Goal: Task Accomplishment & Management: Complete application form

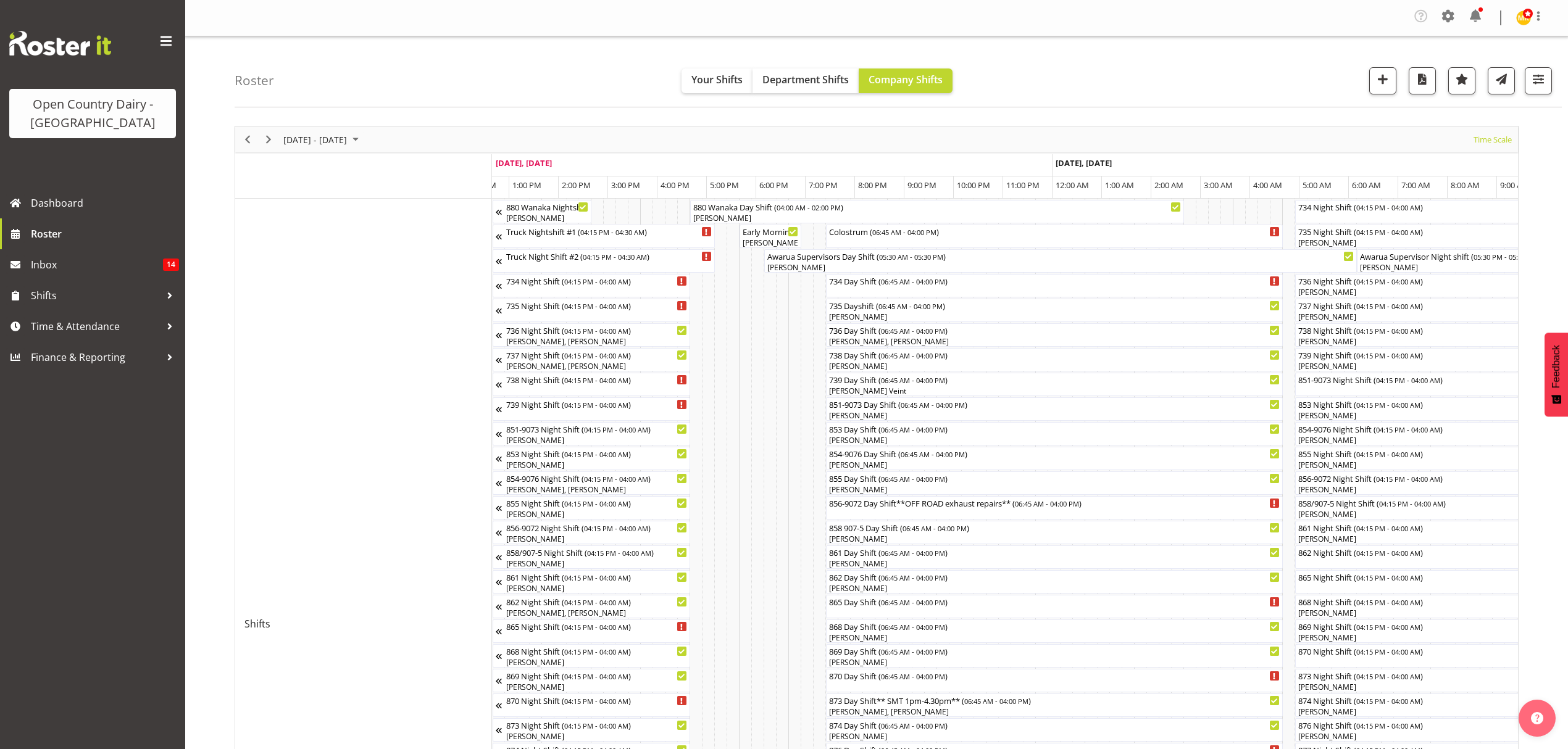
scroll to position [0, 4180]
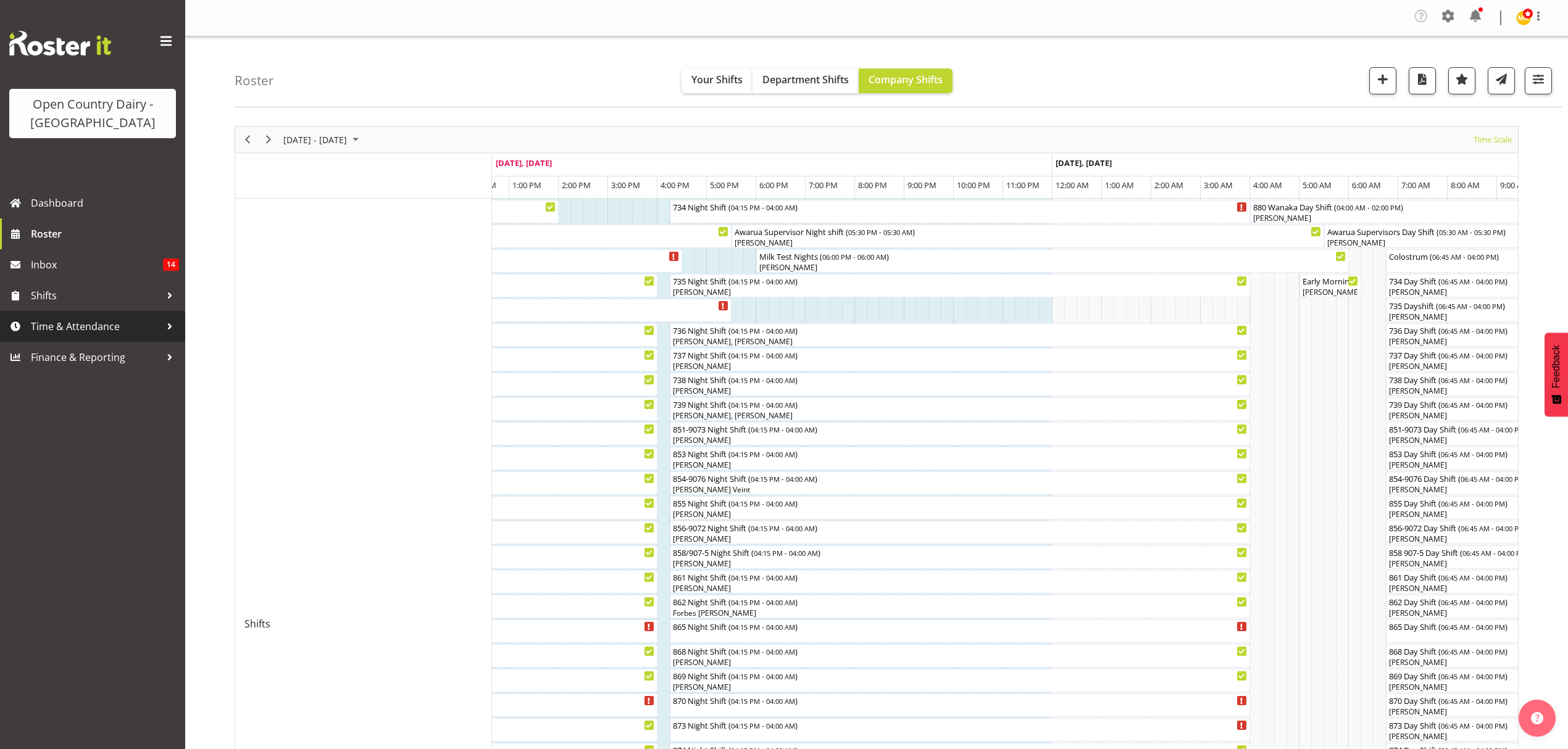
click at [77, 328] on span "Time & Attendance" at bounding box center [95, 326] width 130 height 19
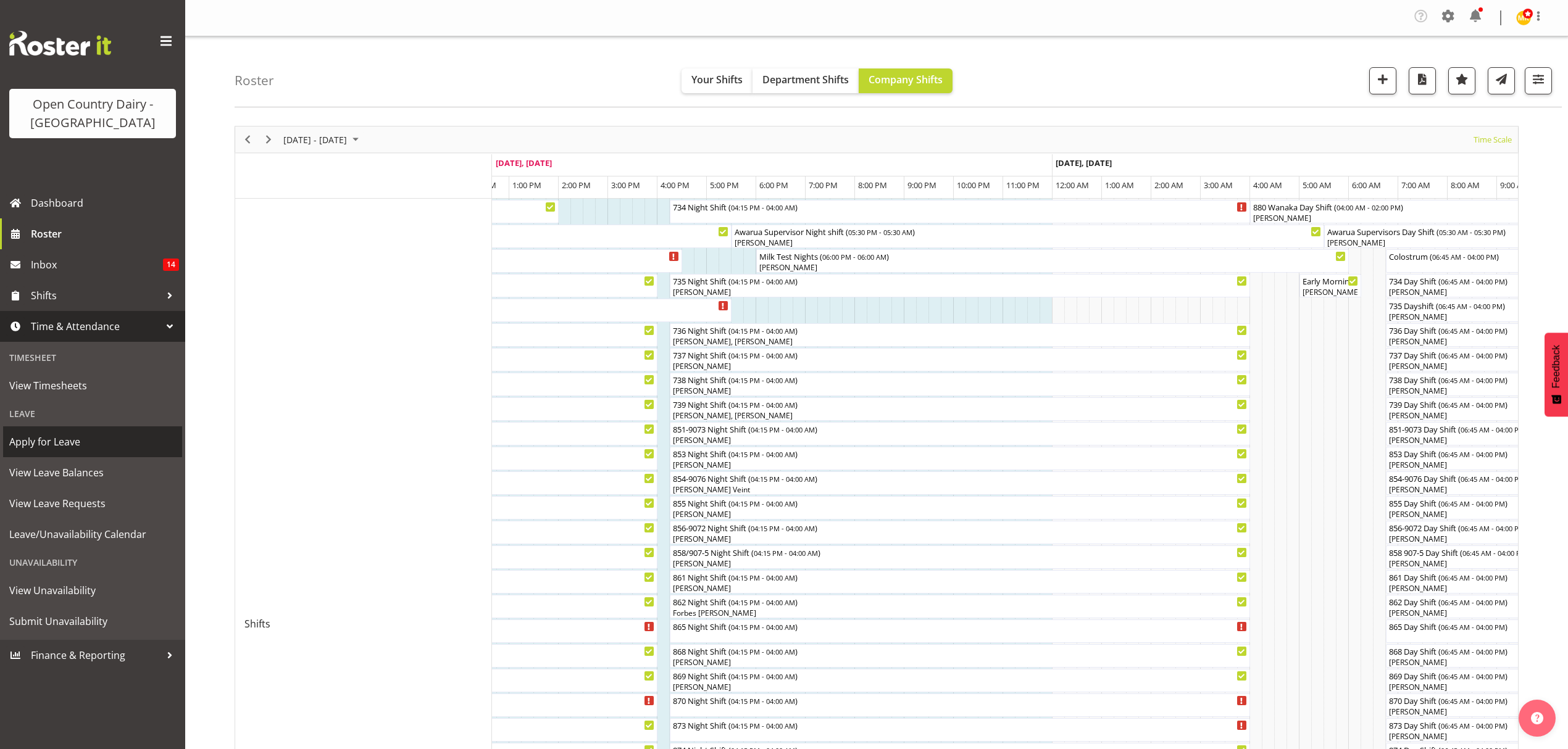
click at [100, 437] on span "Apply for Leave" at bounding box center [92, 442] width 167 height 19
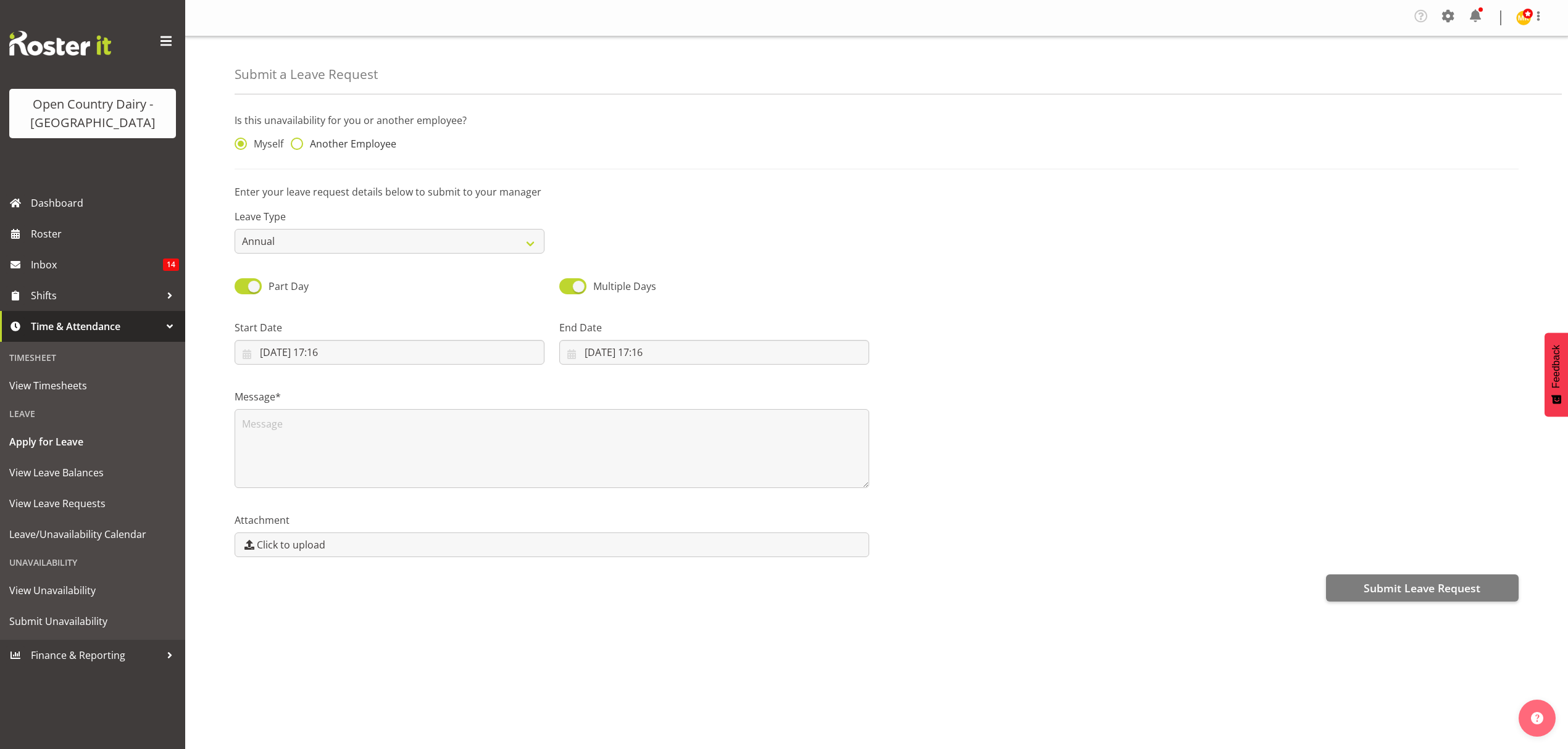
click at [302, 143] on span at bounding box center [296, 143] width 12 height 12
click at [299, 143] on input "Another Employee" at bounding box center [294, 144] width 8 height 8
radio input "true"
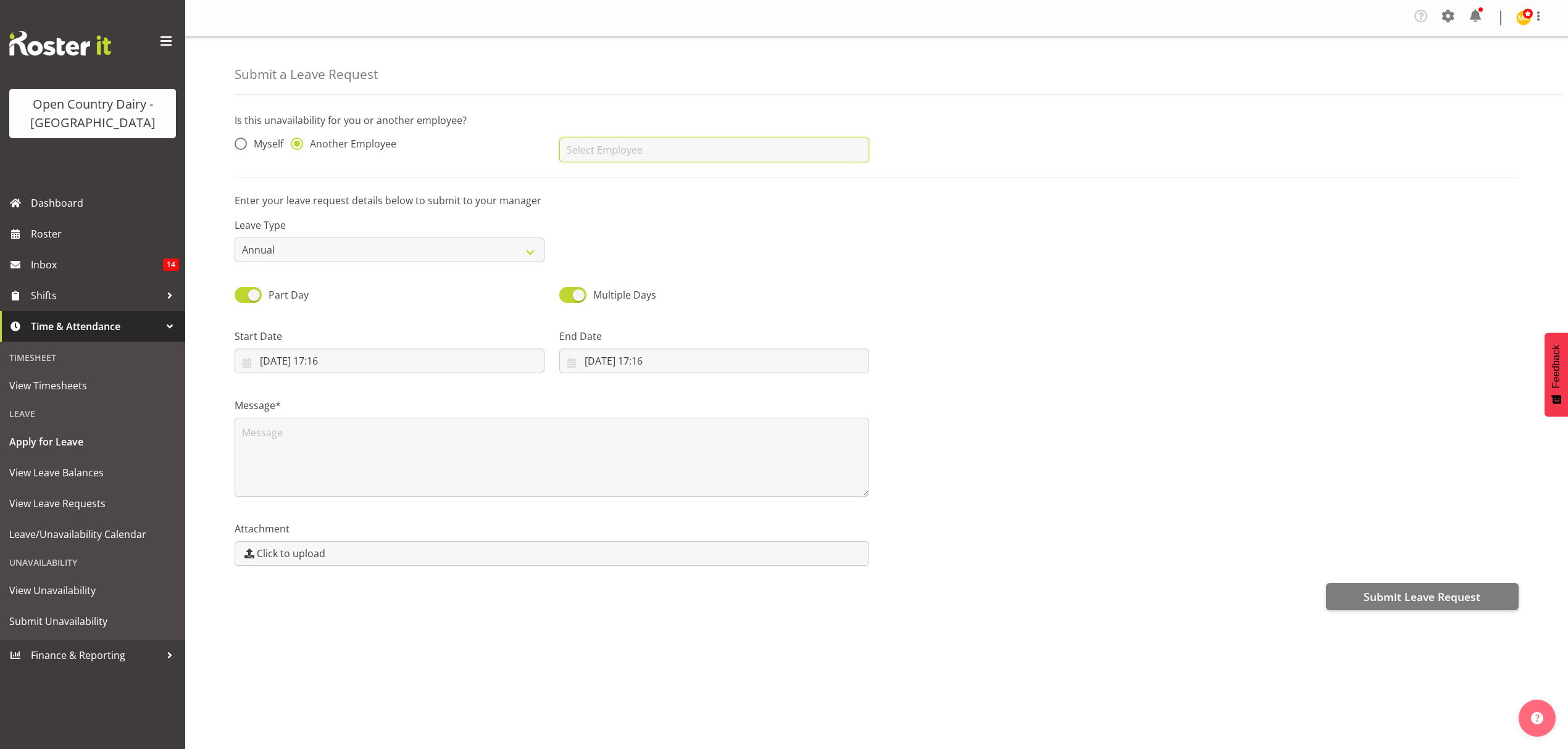
click at [716, 156] on input "text" at bounding box center [714, 149] width 310 height 24
click at [671, 221] on link "[PERSON_NAME]" at bounding box center [714, 225] width 310 height 22
type input "[PERSON_NAME]"
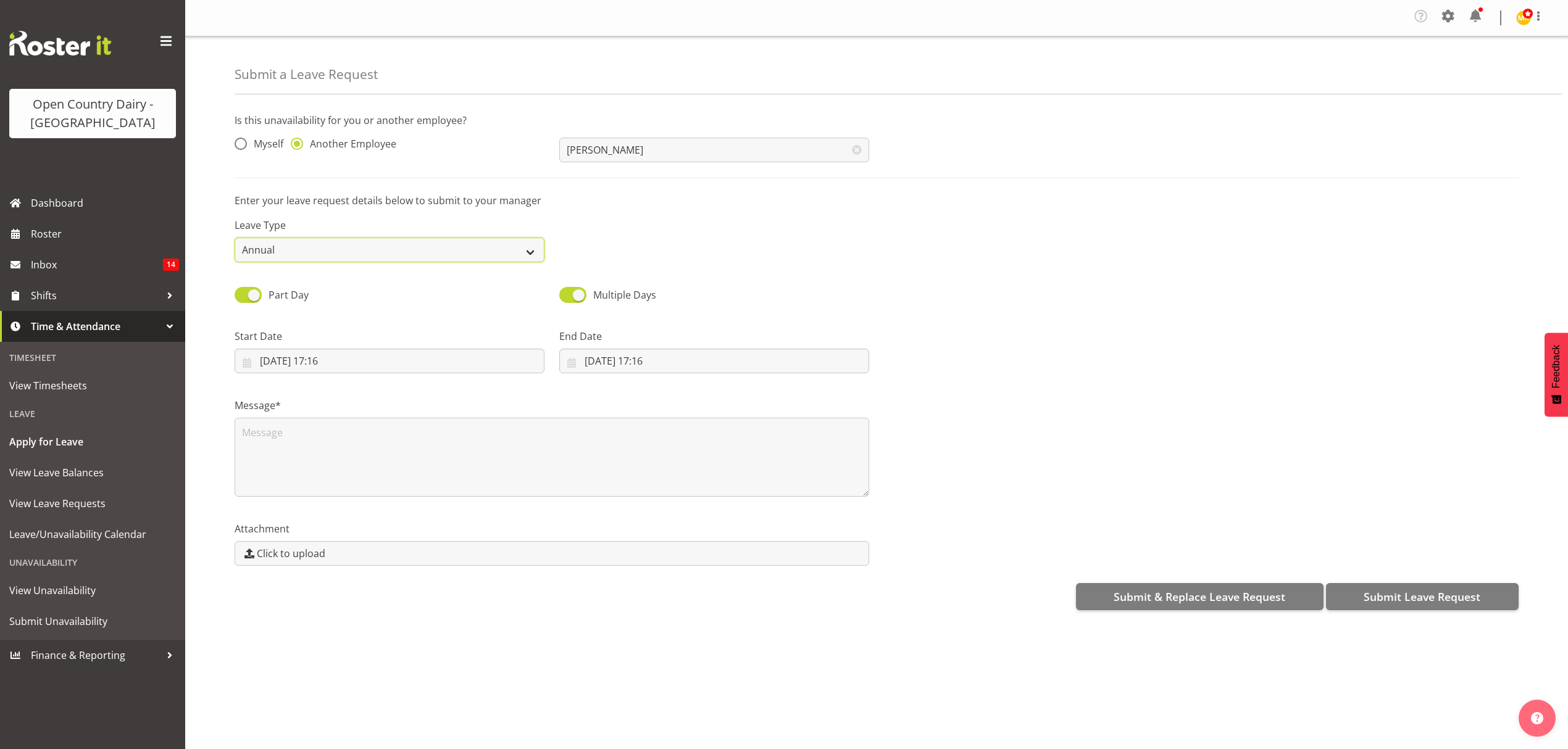
click at [303, 247] on select "Annual Sick Leave Without Pay Bereavement Domestic Violence Parental Jury Servi…" at bounding box center [389, 250] width 310 height 24
select select "Sick"
click at [234, 238] on select "Annual Sick Leave Without Pay Bereavement Domestic Violence Parental Jury Servi…" at bounding box center [389, 250] width 310 height 24
click at [378, 366] on input "04/09/2025, 17:16" at bounding box center [389, 361] width 310 height 24
click at [393, 462] on link "5" at bounding box center [397, 462] width 24 height 24
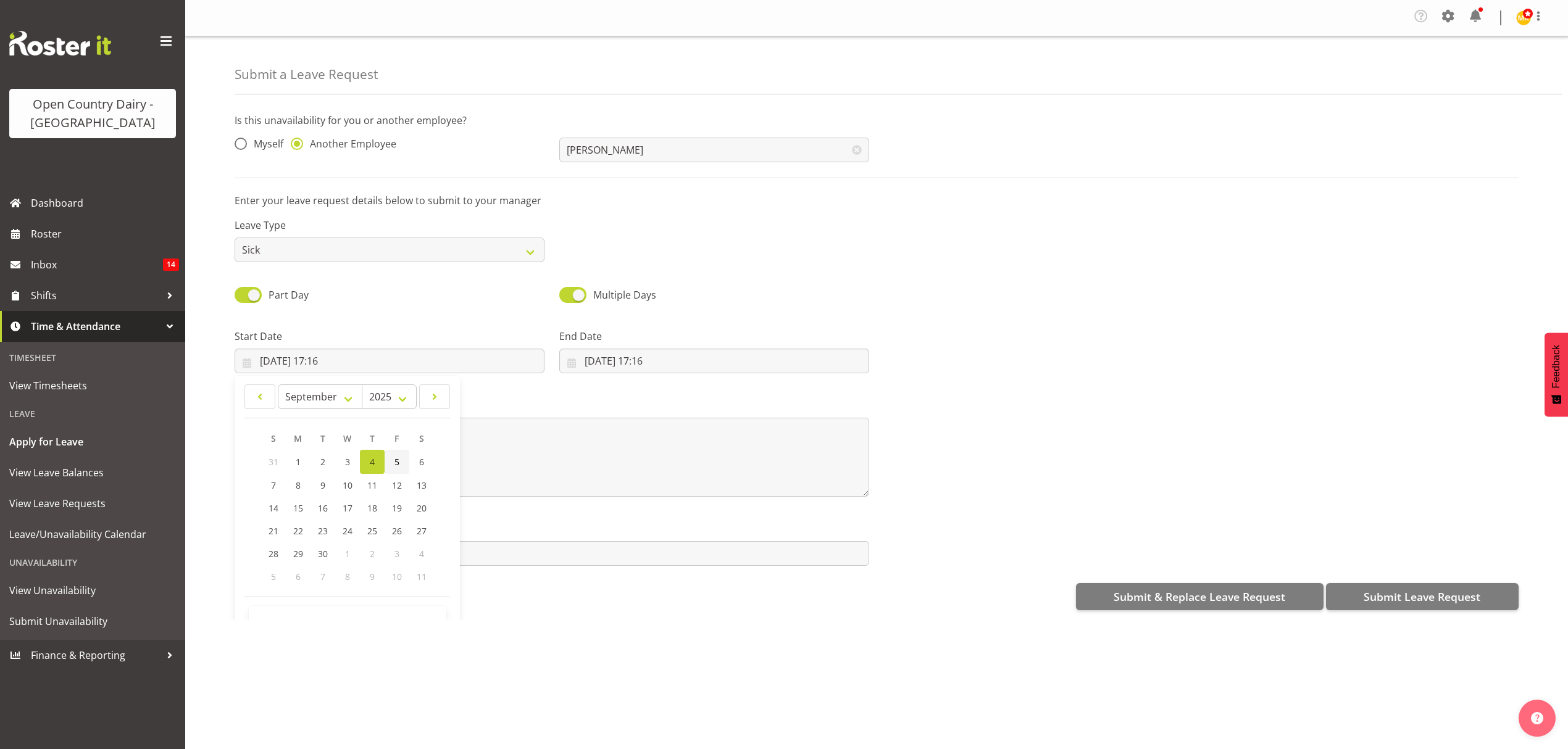
type input "05/09/2025, 17:16"
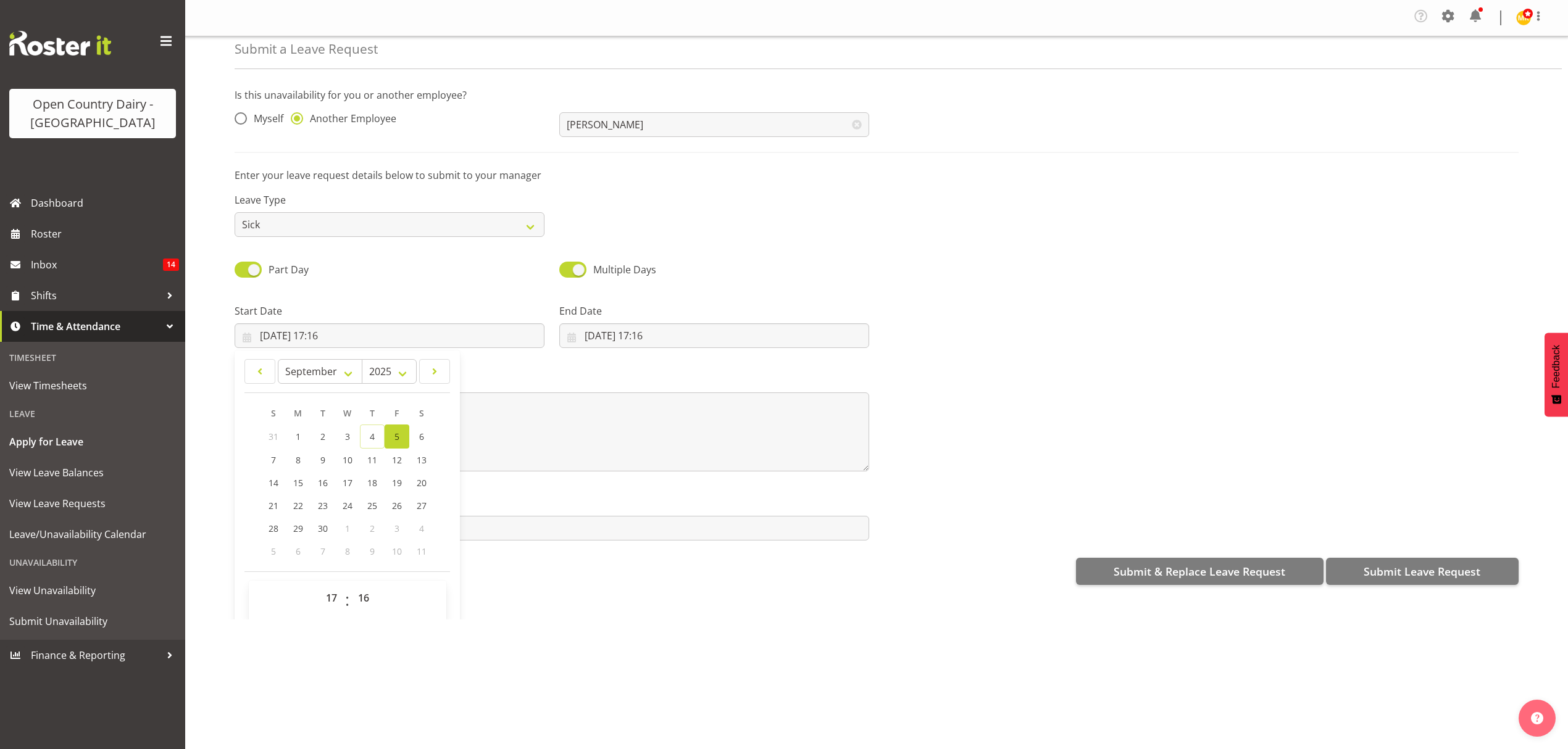
scroll to position [35, 0]
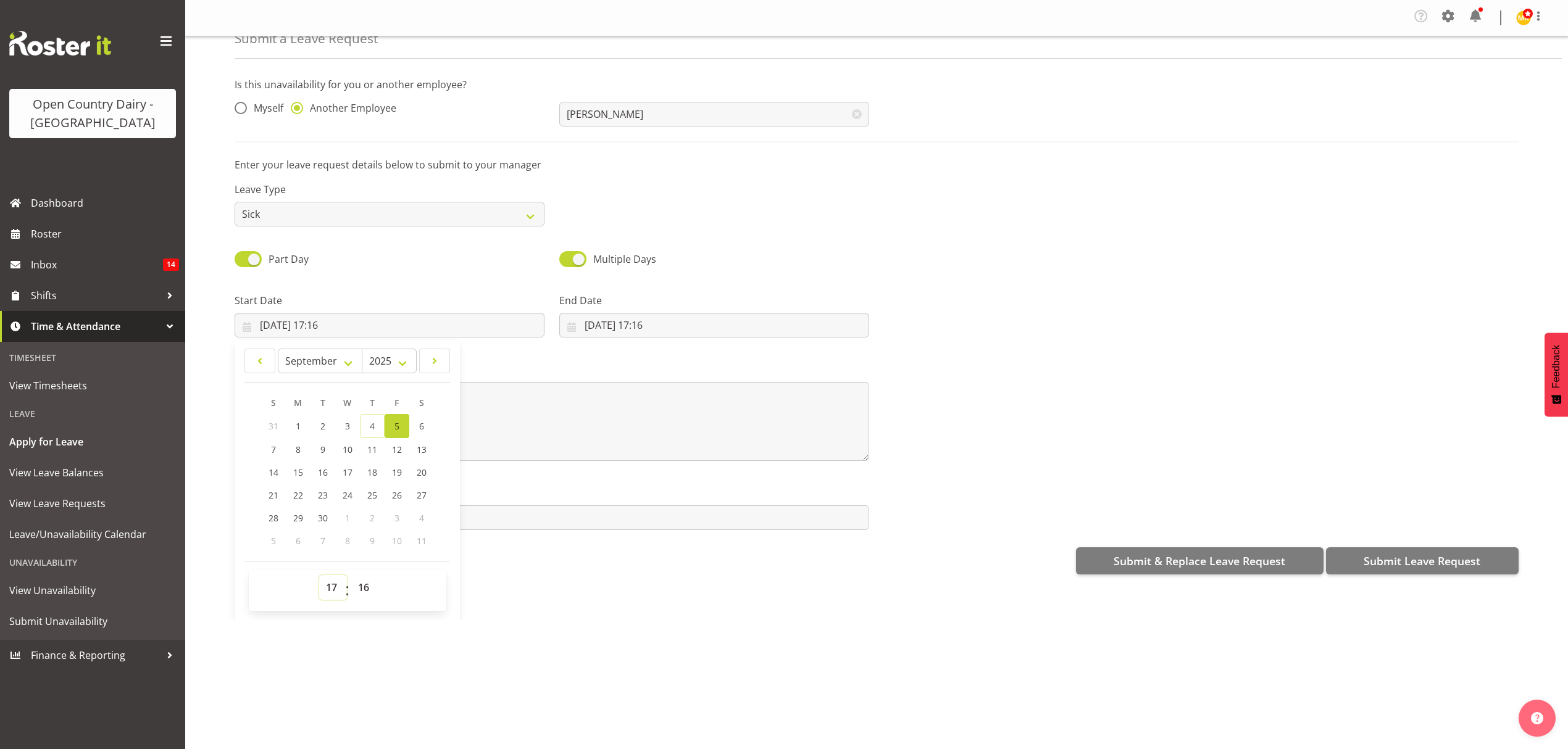
click at [331, 589] on select "00 01 02 03 04 05 06 07 08 09 10 11 12 13 14 15 16 17 18 19 20 21 22 23" at bounding box center [333, 587] width 28 height 24
click at [329, 588] on select "00 01 02 03 04 05 06 07 08 09 10 11 12 13 14 15 16 17 18 19 20 21 22 23" at bounding box center [333, 587] width 28 height 24
click at [329, 582] on select "00 01 02 03 04 05 06 07 08 09 10 11 12 13 14 15 16 17 18 19 20 21 22 23" at bounding box center [333, 587] width 28 height 24
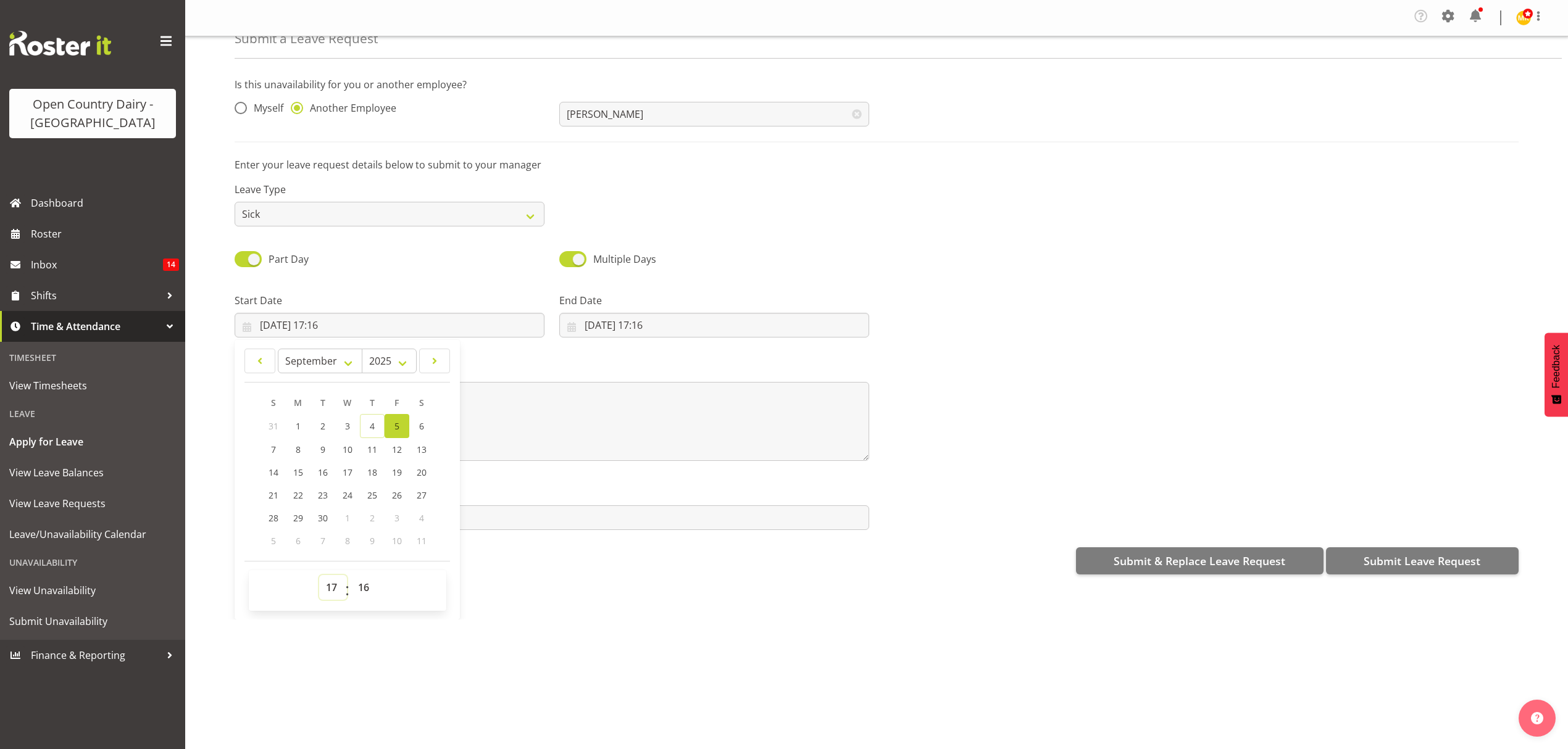
select select "16"
click at [319, 576] on select "00 01 02 03 04 05 06 07 08 09 10 11 12 13 14 15 16 17 18 19 20 21 22 23" at bounding box center [333, 587] width 28 height 24
type input "05/09/2025, 16:16"
click at [365, 589] on select "00 01 02 03 04 05 06 07 08 09 10 11 12 13 14 15 16 17 18 19 20 21 22 23 24 25 2…" at bounding box center [365, 587] width 28 height 24
select select "0"
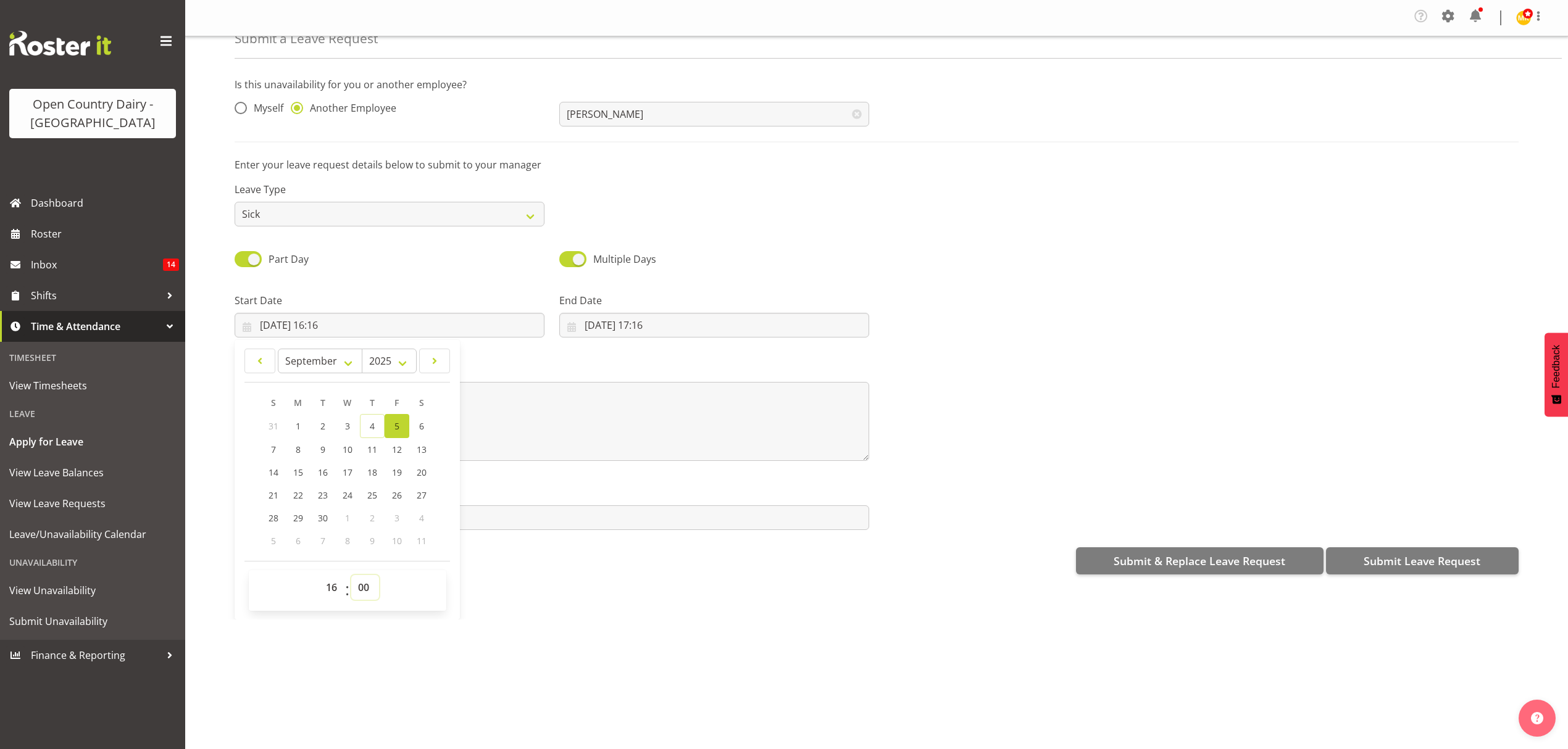
click at [351, 576] on select "00 01 02 03 04 05 06 07 08 09 10 11 12 13 14 15 16 17 18 19 20 21 22 23 24 25 2…" at bounding box center [365, 587] width 28 height 24
type input "05/09/2025, 16:00"
click at [552, 435] on textarea at bounding box center [552, 421] width 635 height 79
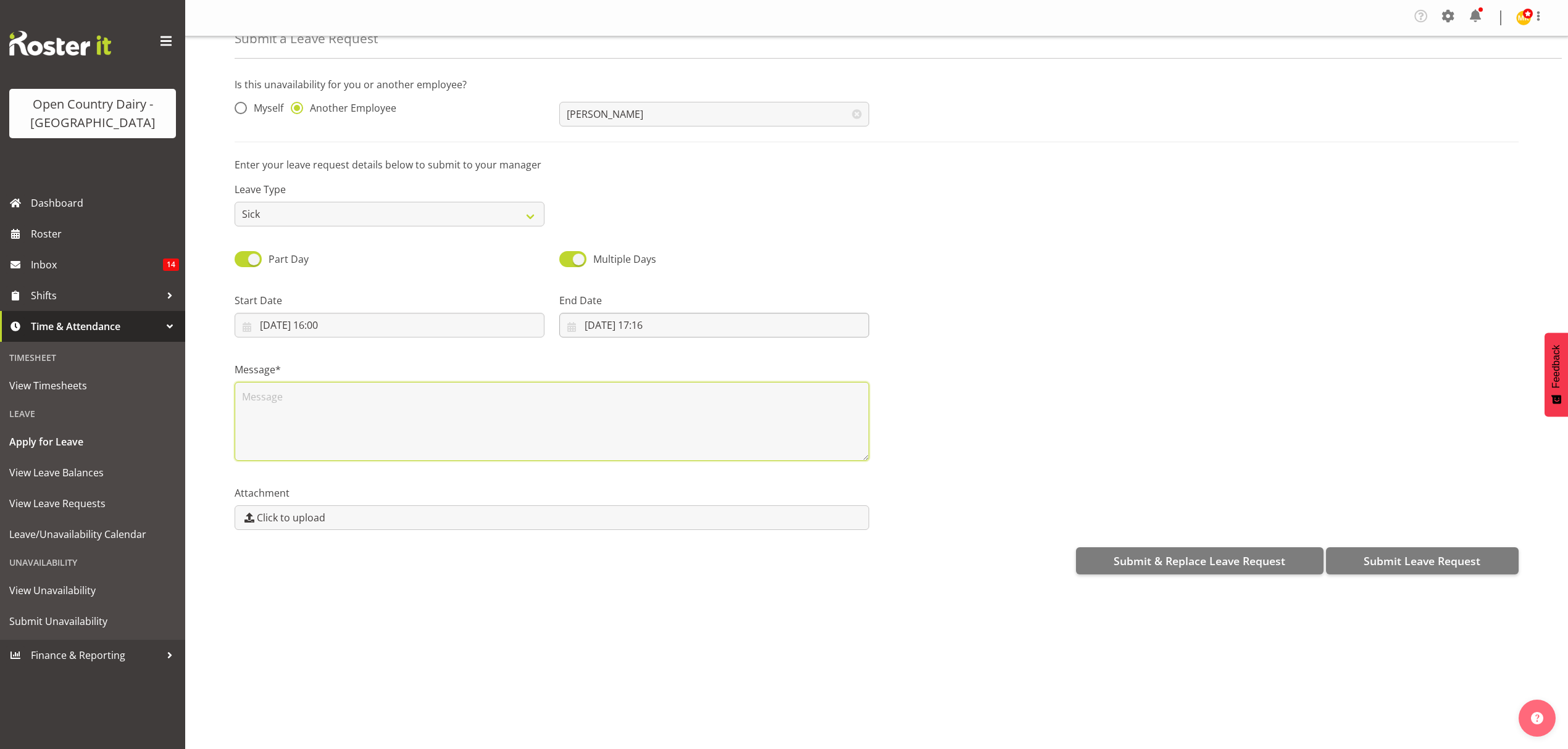
scroll to position [0, 0]
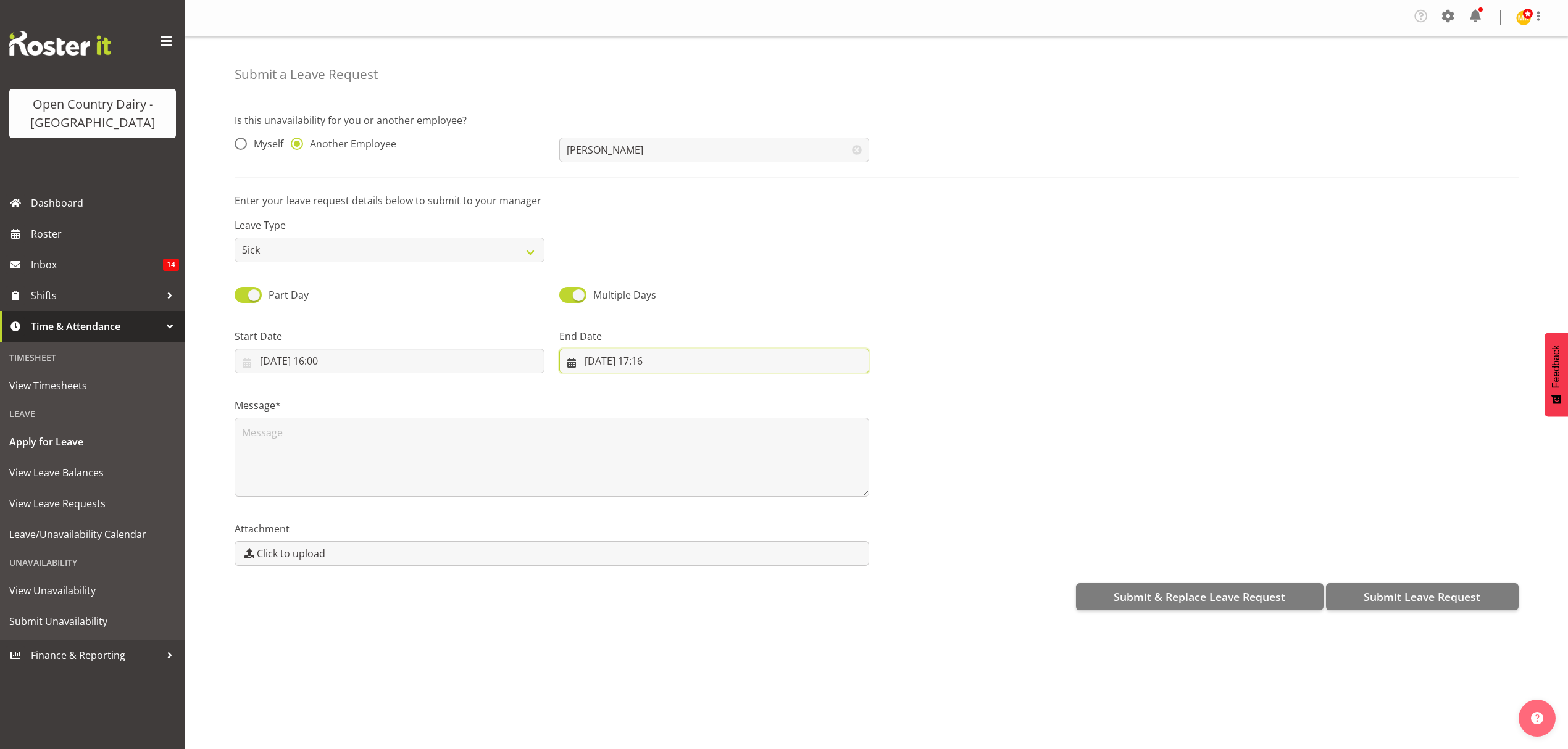
click at [651, 356] on input "04/09/2025, 17:16" at bounding box center [714, 361] width 310 height 24
click at [744, 462] on span "6" at bounding box center [746, 462] width 5 height 12
type input "06/09/2025, 17:16"
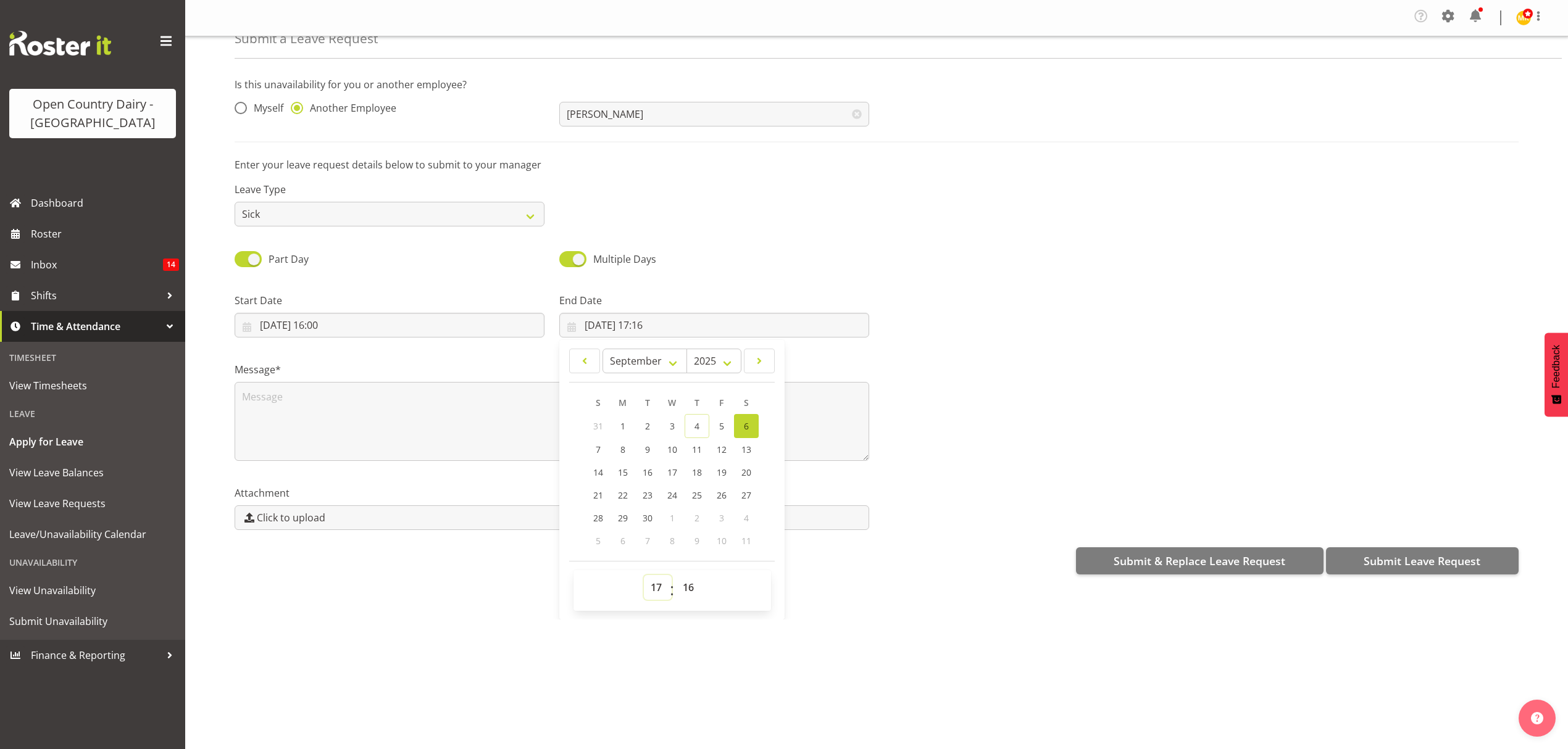
click at [652, 582] on select "00 01 02 03 04 05 06 07 08 09 10 11 12 13 14 15 16 17 18 19 20 21 22 23" at bounding box center [658, 587] width 28 height 24
select select "5"
click at [644, 576] on select "00 01 02 03 04 05 06 07 08 09 10 11 12 13 14 15 16 17 18 19 20 21 22 23" at bounding box center [658, 587] width 28 height 24
type input "06/09/2025, 05:16"
click at [686, 586] on select "00 01 02 03 04 05 06 07 08 09 10 11 12 13 14 15 16 17 18 19 20 21 22 23 24 25 2…" at bounding box center [690, 587] width 28 height 24
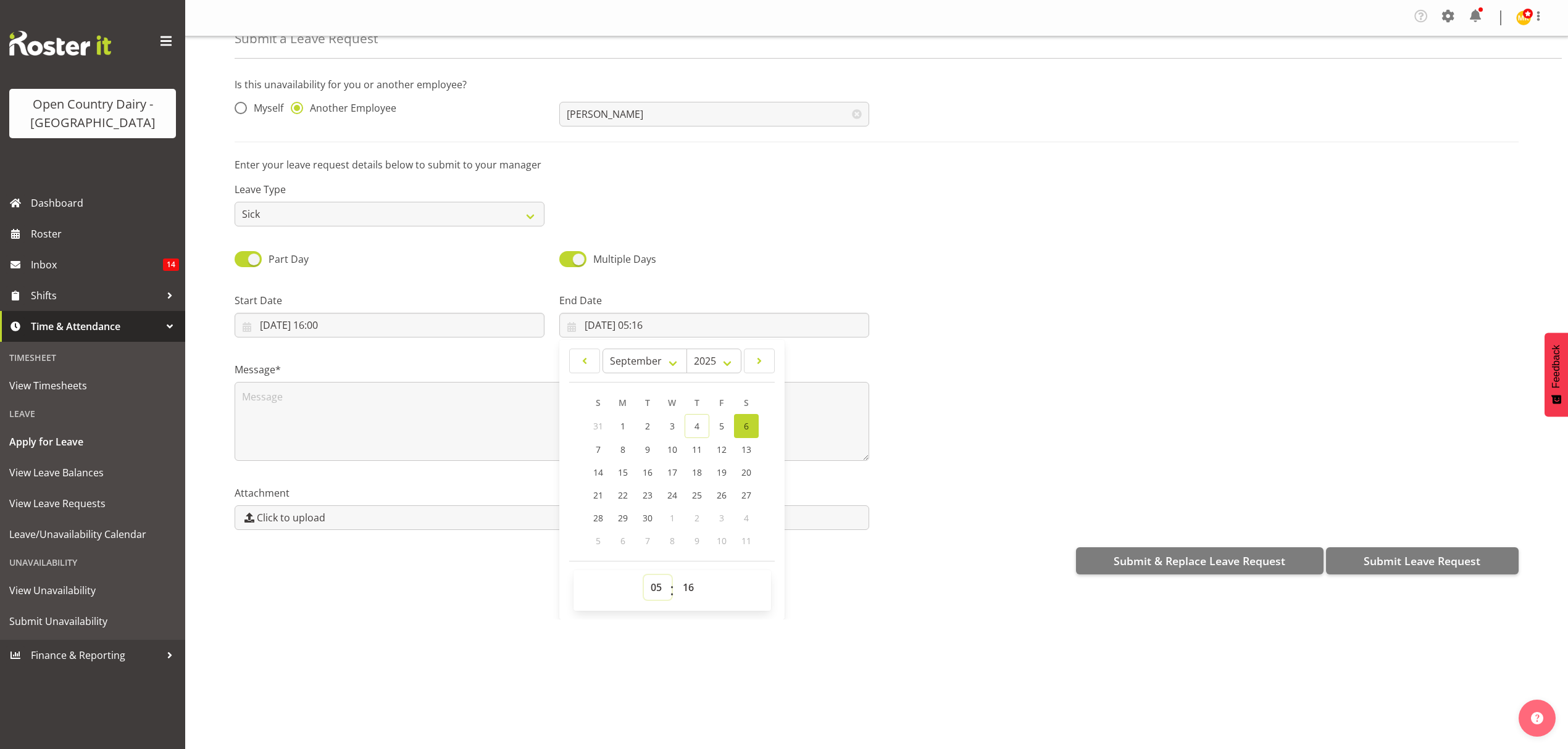
click at [655, 589] on select "00 01 02 03 04 05 06 07 08 09 10 11 12 13 14 15 16 17 18 19 20 21 22 23" at bounding box center [658, 587] width 28 height 24
select select "6"
click at [644, 576] on select "00 01 02 03 04 05 06 07 08 09 10 11 12 13 14 15 16 17 18 19 20 21 22 23" at bounding box center [658, 587] width 28 height 24
type input "06/09/2025, 06:16"
click at [684, 585] on select "00 01 02 03 04 05 06 07 08 09 10 11 12 13 14 15 16 17 18 19 20 21 22 23 24 25 2…" at bounding box center [690, 587] width 28 height 24
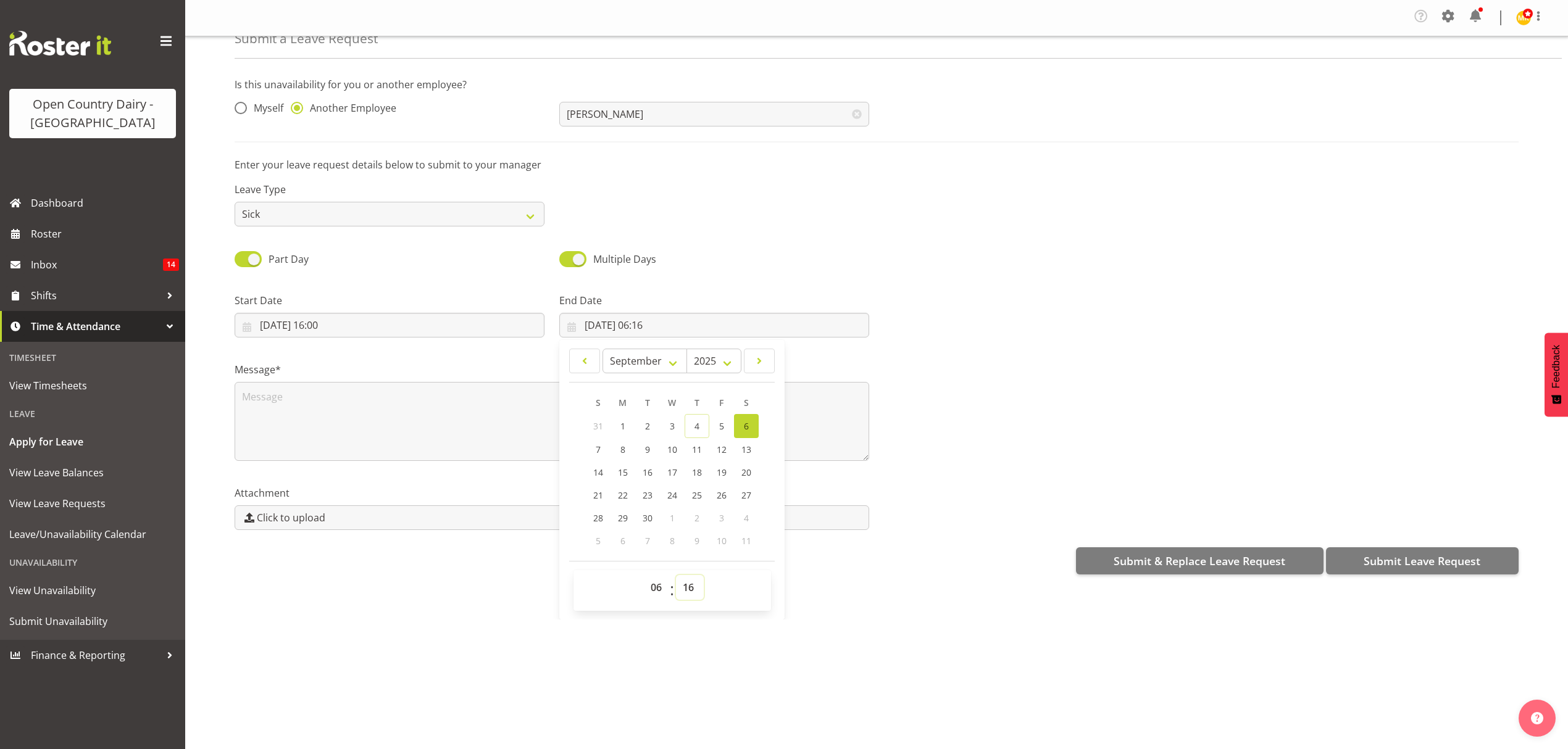
select select "0"
click at [676, 576] on select "00 01 02 03 04 05 06 07 08 09 10 11 12 13 14 15 16 17 18 19 20 21 22 23 24 25 2…" at bounding box center [690, 587] width 28 height 24
type input "06/09/2025, 06:00"
click at [482, 469] on div "Attachment Click to upload" at bounding box center [552, 503] width 650 height 69
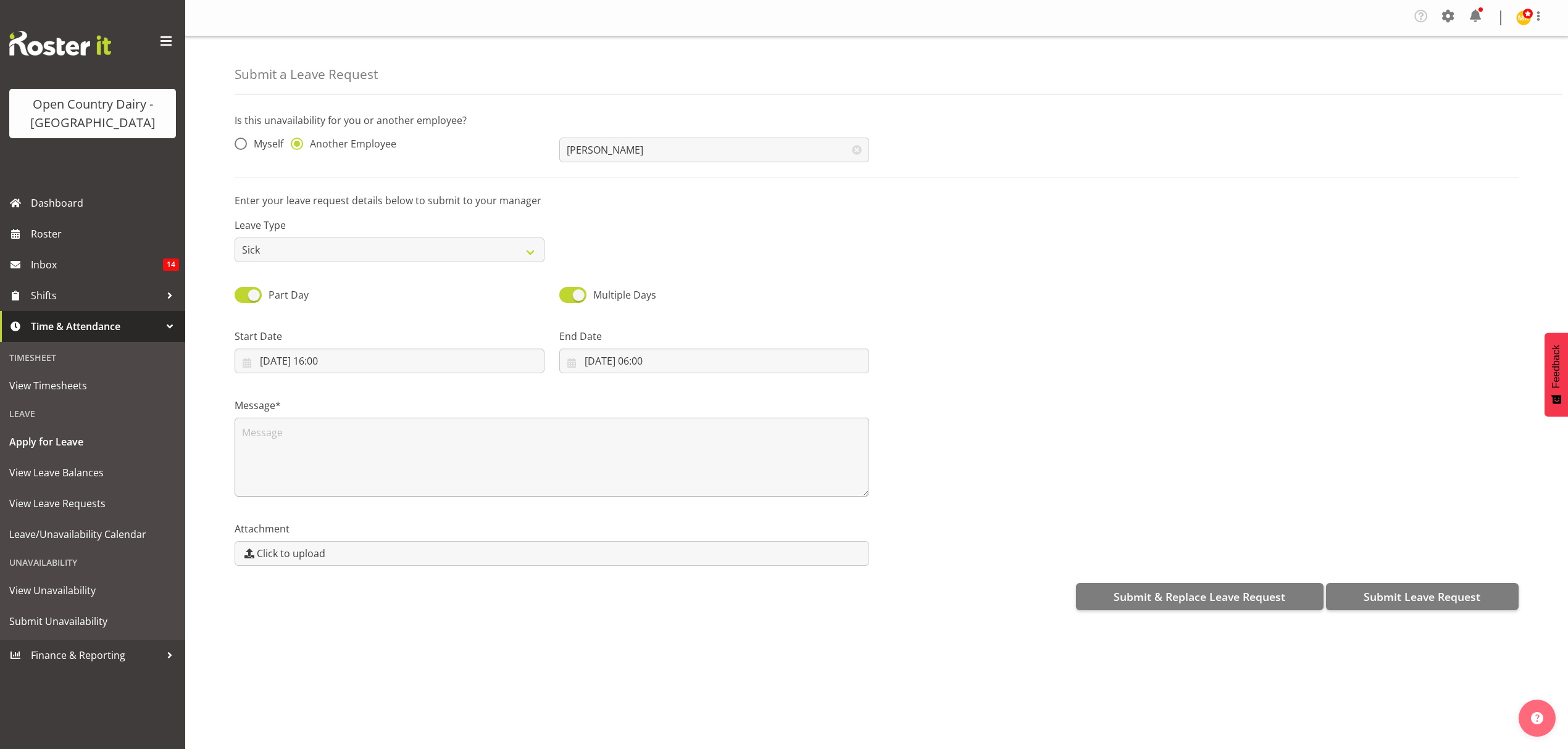
scroll to position [0, 0]
click at [490, 437] on textarea at bounding box center [552, 457] width 635 height 79
type textarea "needs the night off to support wife after surgery"
click at [1428, 592] on span "Submit Leave Request" at bounding box center [1421, 596] width 117 height 16
